Goal: Task Accomplishment & Management: Manage account settings

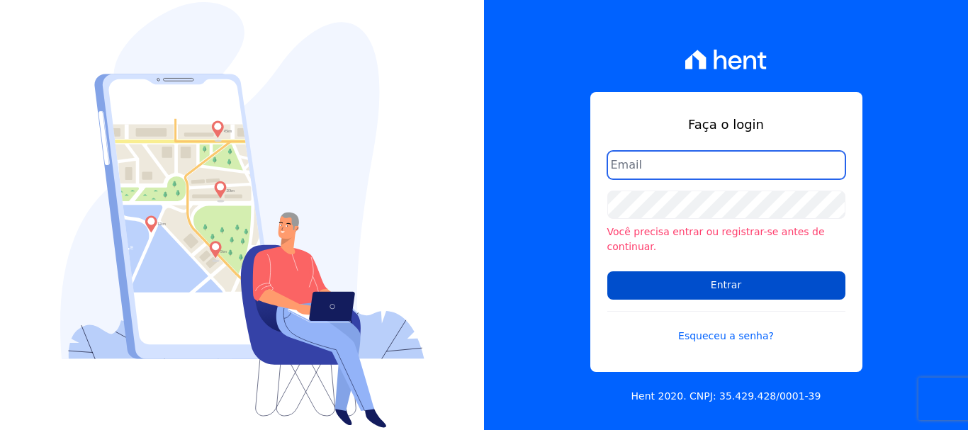
type input "[EMAIL_ADDRESS][DOMAIN_NAME]"
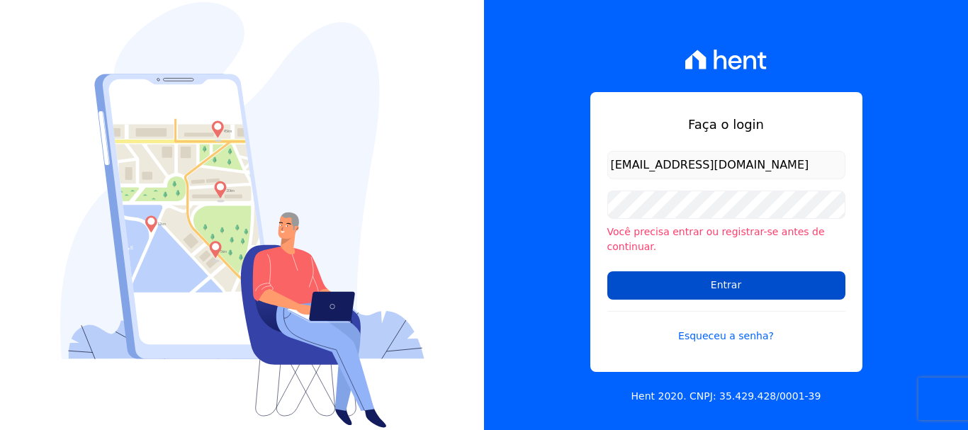
click at [679, 276] on input "Entrar" at bounding box center [726, 285] width 238 height 28
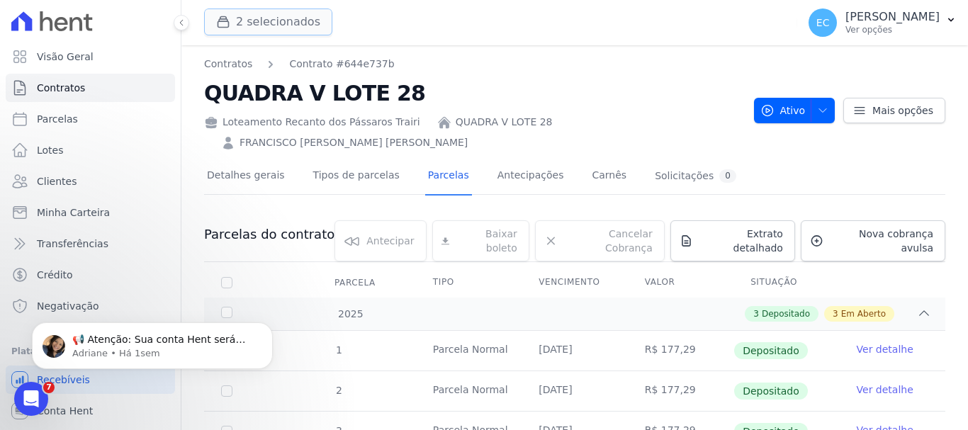
click at [281, 28] on button "2 selecionados" at bounding box center [268, 22] width 128 height 27
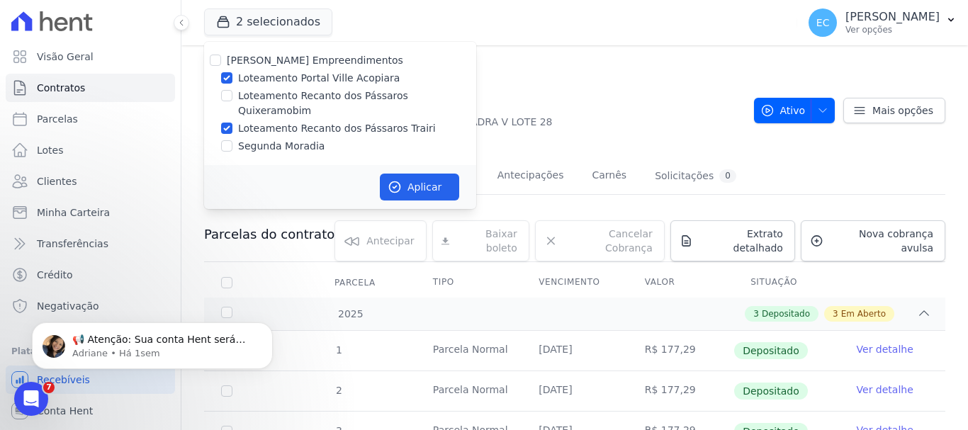
click at [318, 99] on label "Loteamento Recanto dos Pássaros Quixeramobim" at bounding box center [357, 104] width 238 height 30
click at [232, 99] on input "Loteamento Recanto dos Pássaros Quixeramobim" at bounding box center [226, 95] width 11 height 11
click at [318, 99] on label "Loteamento Recanto dos Pássaros Quixeramobim" at bounding box center [357, 104] width 238 height 30
click at [232, 99] on input "Loteamento Recanto dos Pássaros Quixeramobim" at bounding box center [226, 95] width 11 height 11
click at [258, 97] on label "Loteamento Recanto dos Pássaros Quixeramobim" at bounding box center [357, 104] width 238 height 30
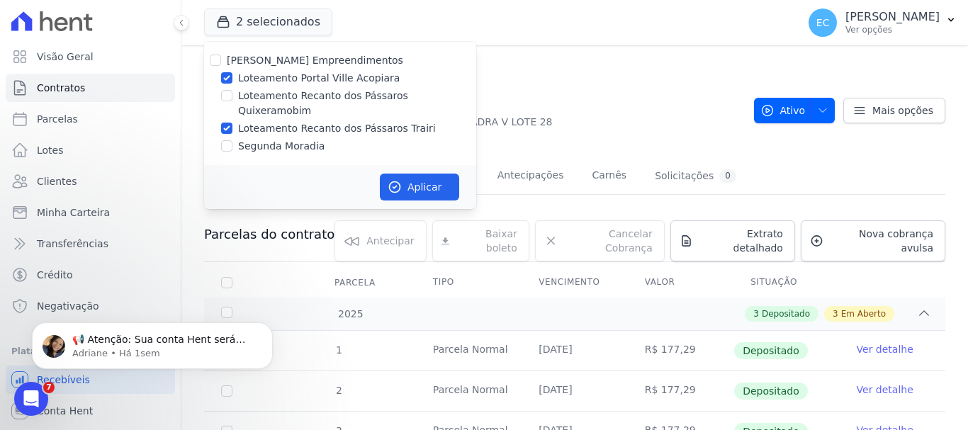
click at [232, 97] on input "Loteamento Recanto dos Pássaros Quixeramobim" at bounding box center [226, 95] width 11 height 11
checkbox input "true"
click at [266, 78] on label "Loteamento Portal Ville Acopiara" at bounding box center [319, 78] width 162 height 15
click at [232, 78] on input "Loteamento Portal Ville Acopiara" at bounding box center [226, 77] width 11 height 11
checkbox input "false"
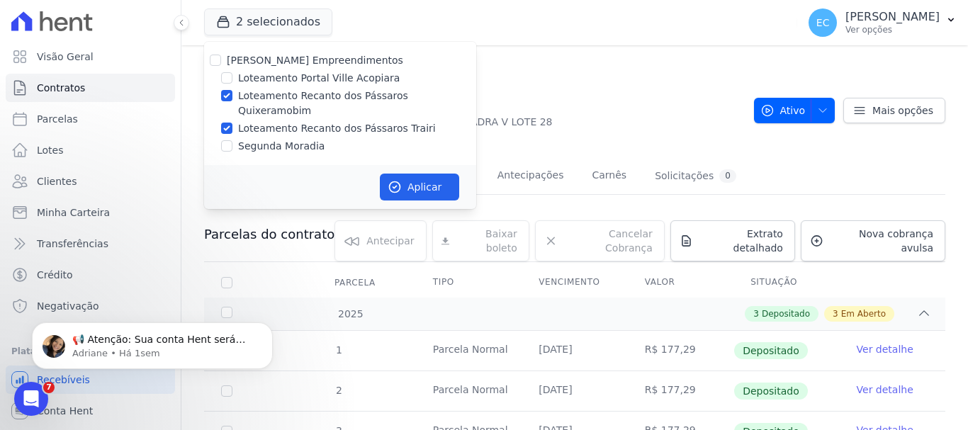
click at [275, 121] on label "Loteamento Recanto dos Pássaros Trairi" at bounding box center [337, 128] width 198 height 15
click at [232, 123] on input "Loteamento Recanto dos Pássaros Trairi" at bounding box center [226, 128] width 11 height 11
checkbox input "false"
click at [396, 180] on icon "button" at bounding box center [395, 187] width 14 height 14
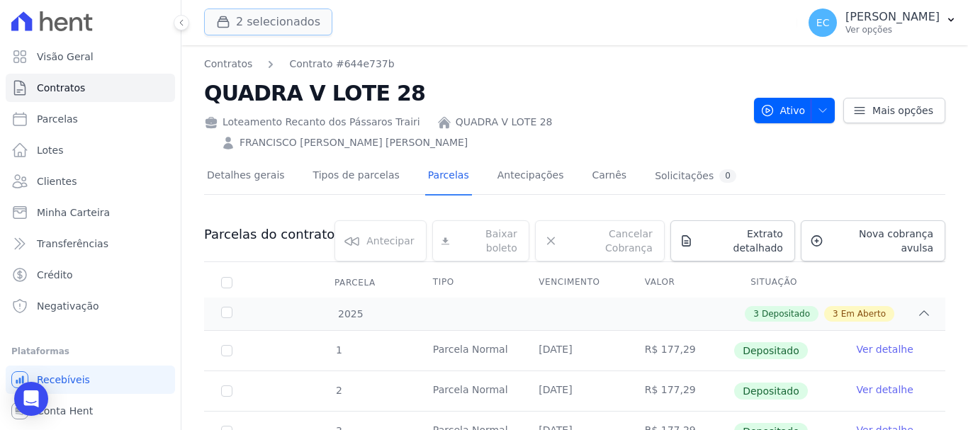
click at [257, 34] on button "2 selecionados" at bounding box center [268, 22] width 128 height 27
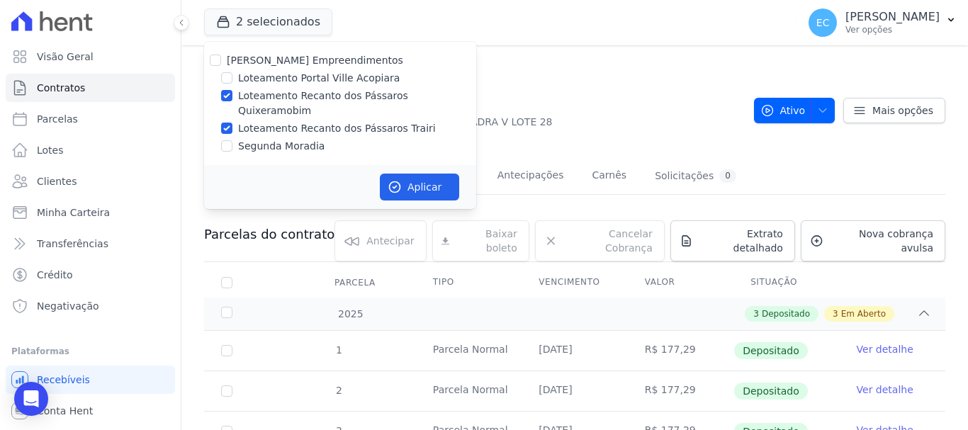
click at [258, 96] on label "Loteamento Recanto dos Pássaros Quixeramobim" at bounding box center [357, 104] width 238 height 30
click at [232, 96] on input "Loteamento Recanto dos Pássaros Quixeramobim" at bounding box center [226, 95] width 11 height 11
checkbox input "false"
click at [361, 121] on label "Loteamento Recanto dos Pássaros Trairi" at bounding box center [337, 128] width 198 height 15
click at [232, 123] on input "Loteamento Recanto dos Pássaros Trairi" at bounding box center [226, 128] width 11 height 11
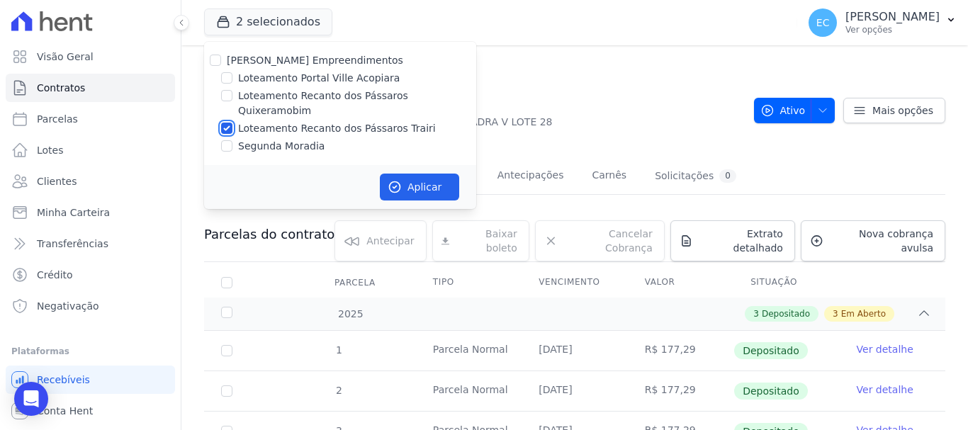
checkbox input "false"
click at [360, 95] on label "Loteamento Recanto dos Pássaros Quixeramobim" at bounding box center [357, 104] width 238 height 30
click at [232, 95] on input "Loteamento Recanto dos Pássaros Quixeramobim" at bounding box center [226, 95] width 11 height 11
checkbox input "true"
click at [414, 174] on button "Aplicar" at bounding box center [419, 187] width 79 height 27
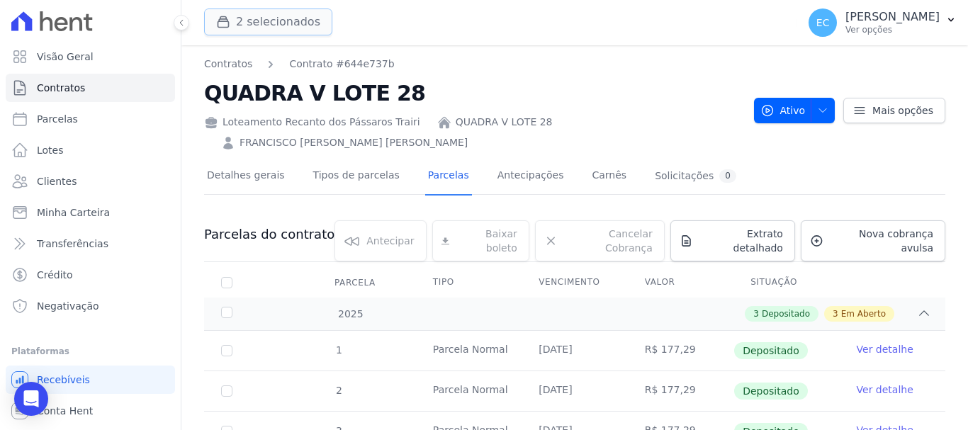
click at [298, 28] on button "2 selecionados" at bounding box center [268, 22] width 128 height 27
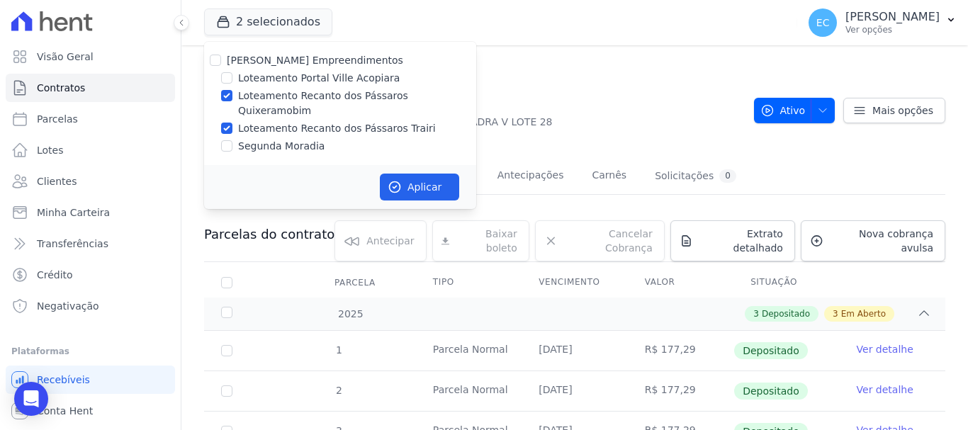
click at [309, 121] on label "Loteamento Recanto dos Pássaros Trairi" at bounding box center [337, 128] width 198 height 15
click at [232, 123] on input "Loteamento Recanto dos Pássaros Trairi" at bounding box center [226, 128] width 11 height 11
checkbox input "false"
click at [426, 176] on button "Aplicar" at bounding box center [419, 187] width 79 height 27
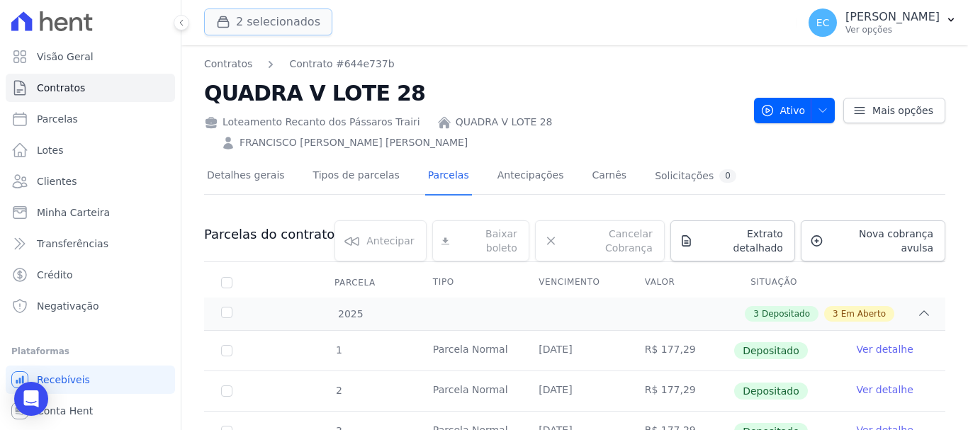
click at [252, 21] on button "2 selecionados" at bounding box center [268, 22] width 128 height 27
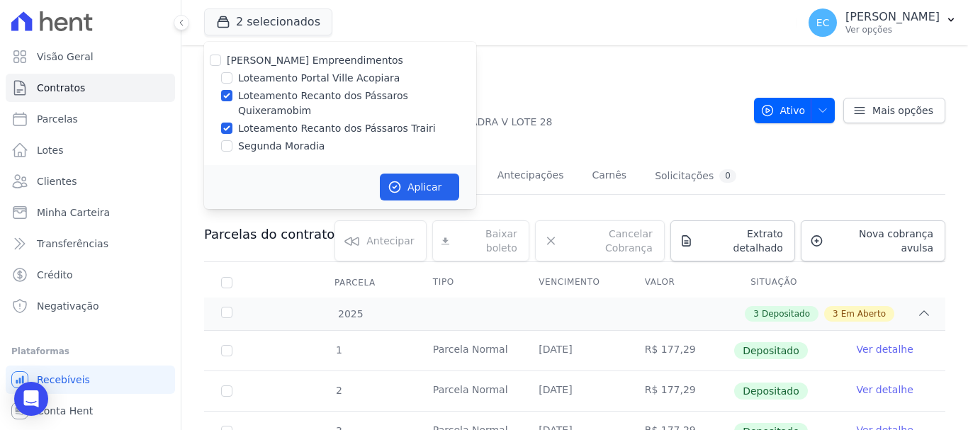
click at [279, 121] on label "Loteamento Recanto dos Pássaros Trairi" at bounding box center [337, 128] width 198 height 15
click at [232, 123] on input "Loteamento Recanto dos Pássaros Trairi" at bounding box center [226, 128] width 11 height 11
checkbox input "false"
click at [427, 177] on button "Aplicar" at bounding box center [419, 187] width 79 height 27
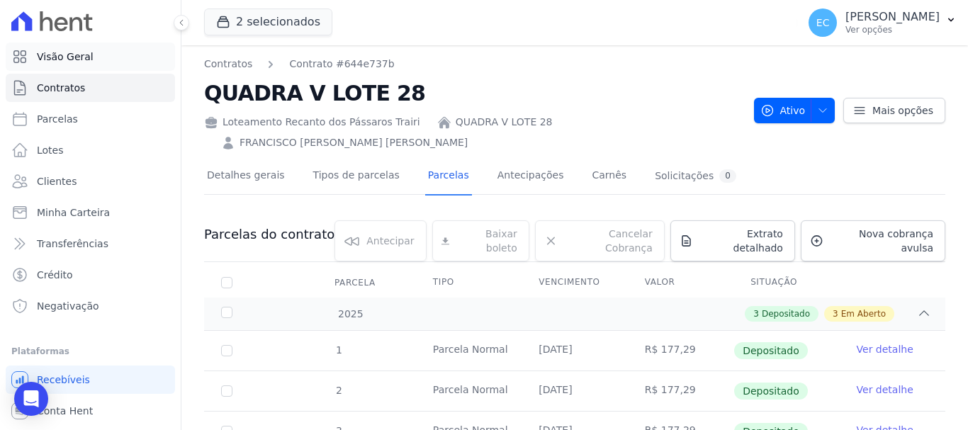
click at [99, 57] on link "Visão Geral" at bounding box center [90, 57] width 169 height 28
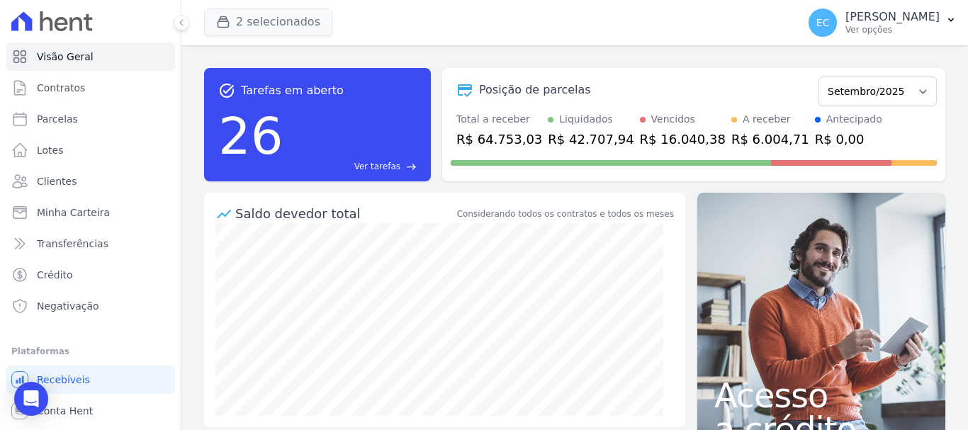
click at [287, 18] on button "2 selecionados" at bounding box center [268, 22] width 128 height 27
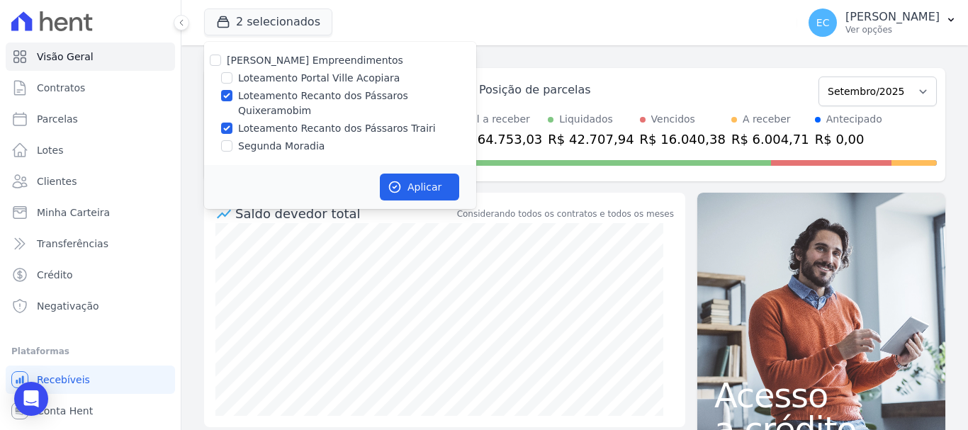
click at [304, 95] on label "Loteamento Recanto dos Pássaros Quixeramobim" at bounding box center [357, 104] width 238 height 30
click at [232, 95] on input "Loteamento Recanto dos Pássaros Quixeramobim" at bounding box center [226, 95] width 11 height 11
checkbox input "false"
click at [305, 121] on label "Loteamento Recanto dos Pássaros Trairi" at bounding box center [337, 128] width 198 height 15
click at [232, 123] on input "Loteamento Recanto dos Pássaros Trairi" at bounding box center [226, 128] width 11 height 11
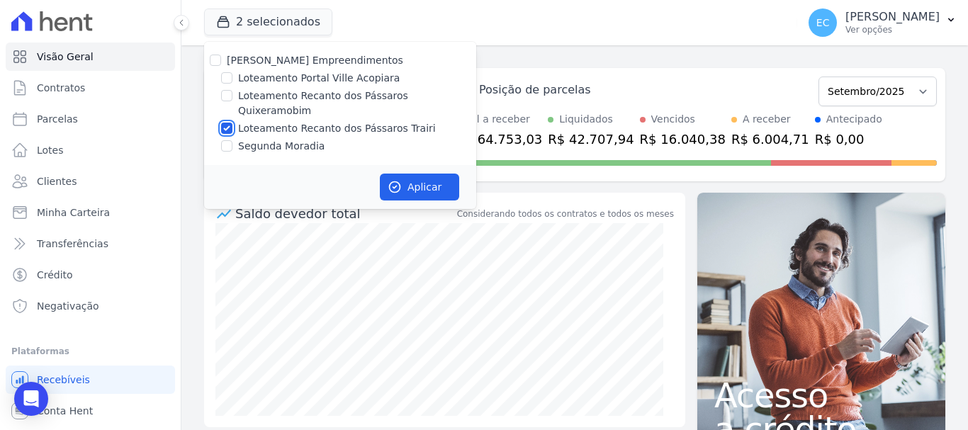
checkbox input "false"
drag, startPoint x: 321, startPoint y: 96, endPoint x: 323, endPoint y: 109, distance: 13.5
click at [322, 96] on label "Loteamento Recanto dos Pássaros Quixeramobim" at bounding box center [357, 104] width 238 height 30
click at [228, 93] on input "Loteamento Recanto dos Pássaros Quixeramobim" at bounding box center [226, 95] width 11 height 11
checkbox input "true"
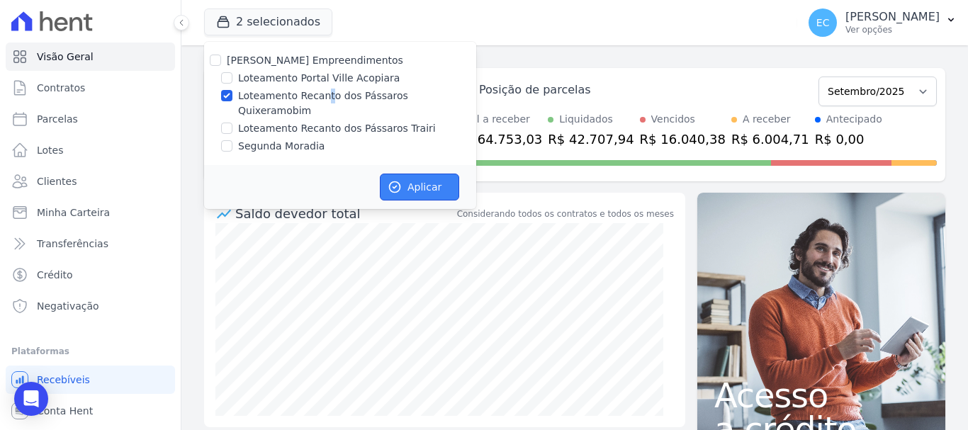
click at [427, 174] on button "Aplicar" at bounding box center [419, 187] width 79 height 27
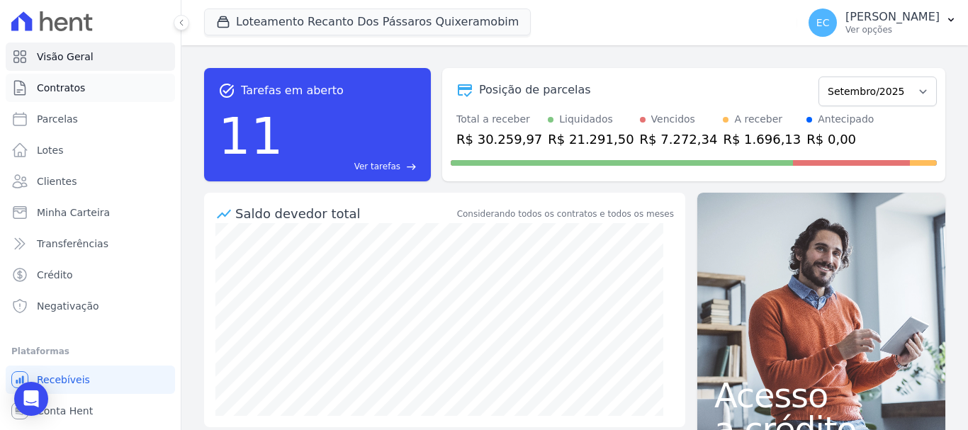
click at [87, 91] on link "Contratos" at bounding box center [90, 88] width 169 height 28
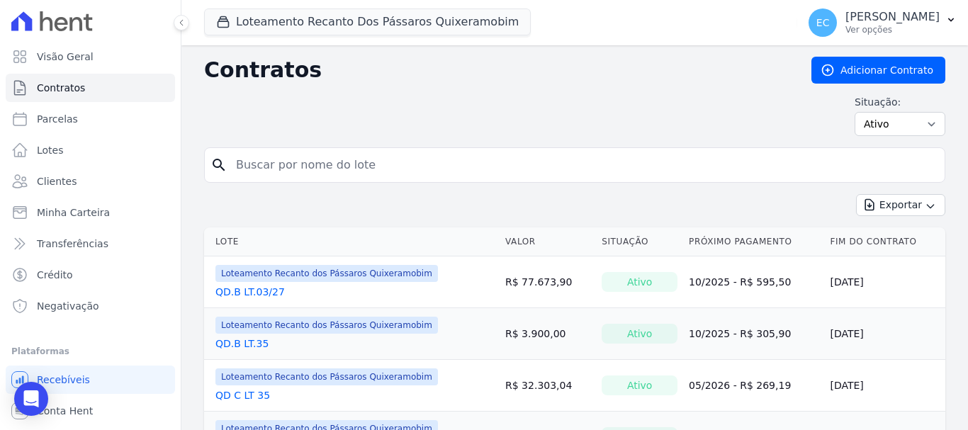
click at [267, 165] on input "search" at bounding box center [584, 165] width 712 height 28
type input "c"
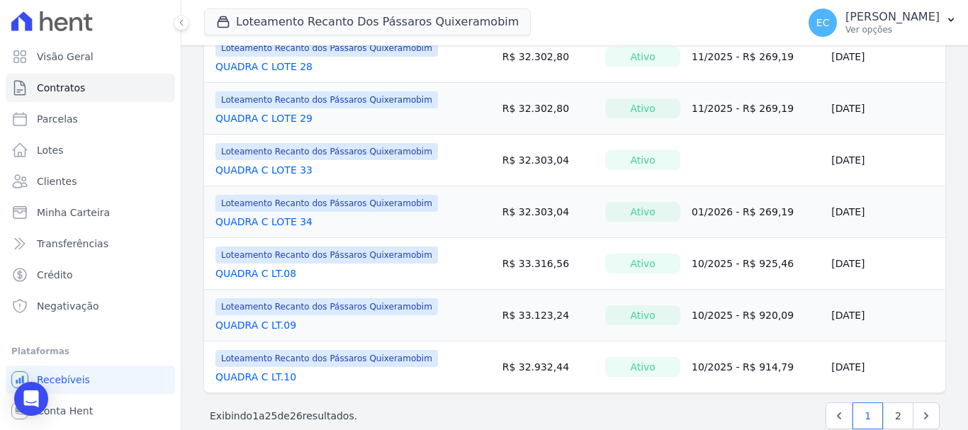
scroll to position [1182, 0]
